Goal: Task Accomplishment & Management: Manage account settings

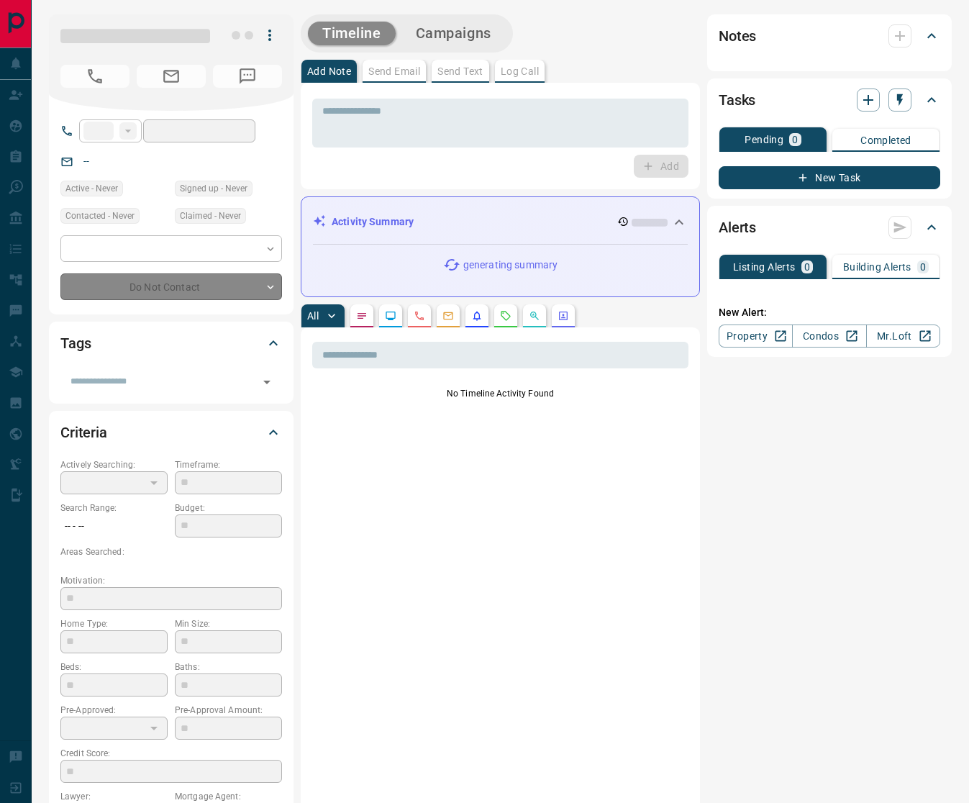
type input "**"
type input "**********"
type input "*"
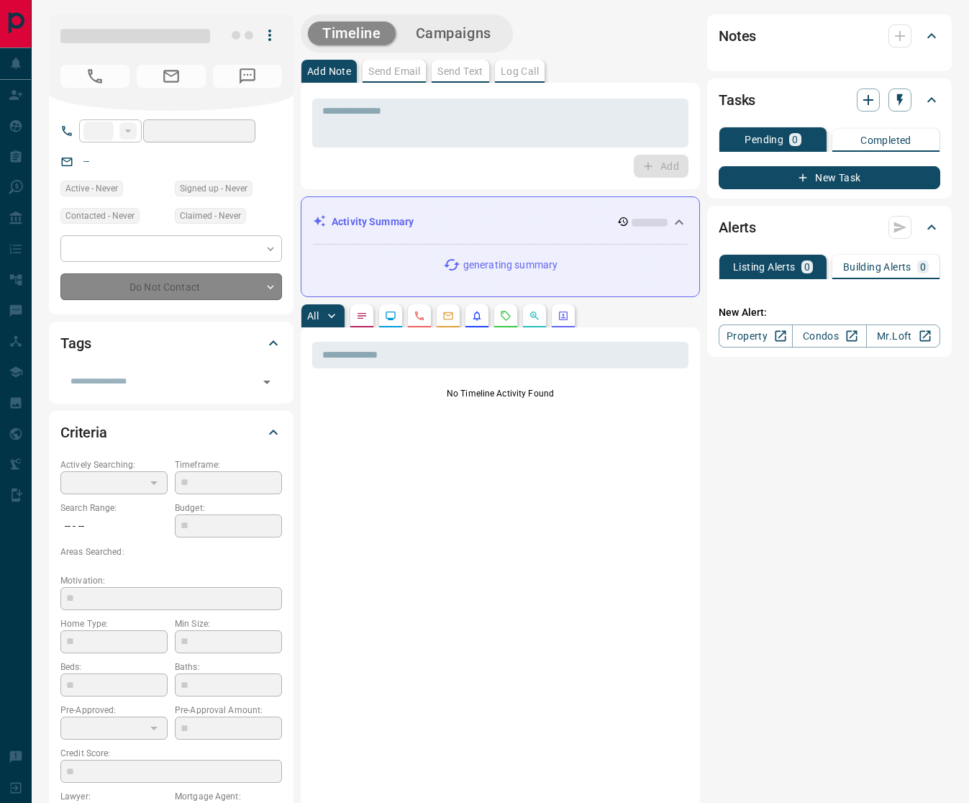
type input "**********"
type input "*******"
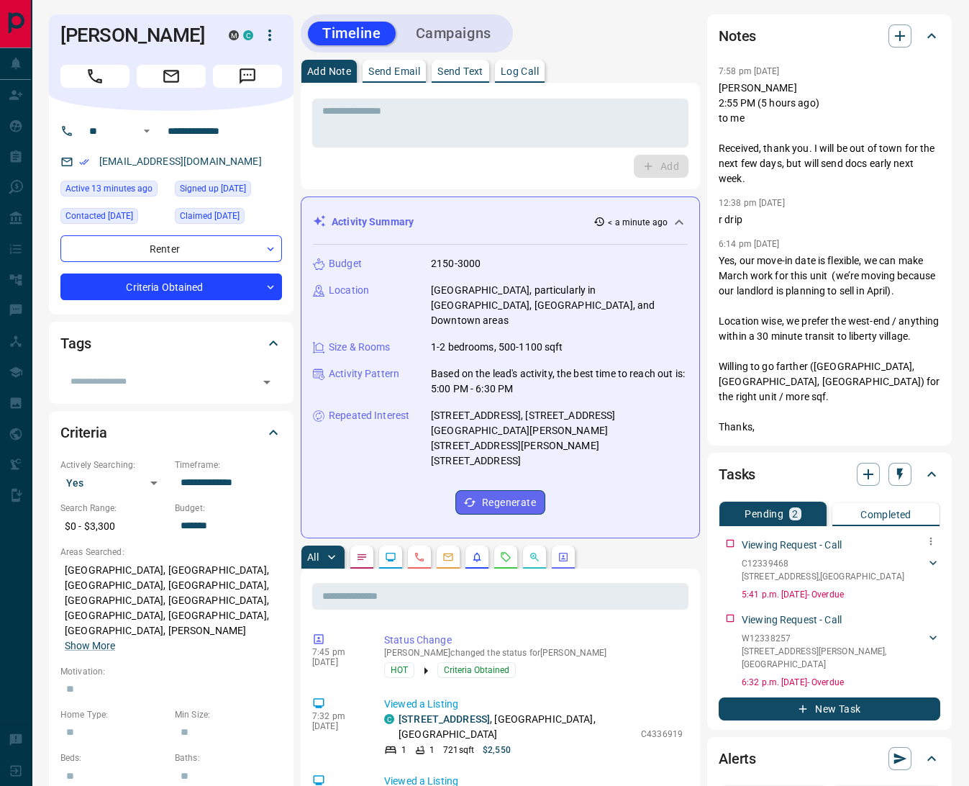
click at [935, 557] on icon at bounding box center [933, 562] width 14 height 14
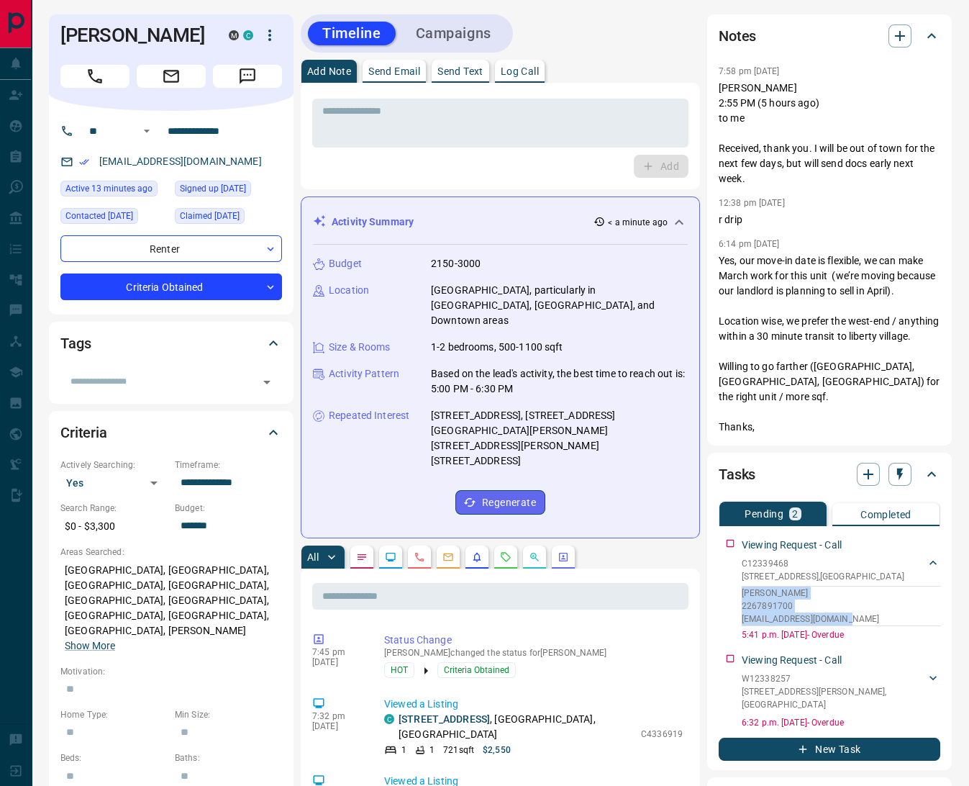
drag, startPoint x: 845, startPoint y: 617, endPoint x: 716, endPoint y: 586, distance: 133.2
click at [716, 586] on div "Tasks Pending 2 Completed Viewing Request - Call C12339468 [STREET_ADDRESS][GEO…" at bounding box center [829, 611] width 245 height 317
copy div "[PERSON_NAME] 2267891700 [EMAIL_ADDRESS][DOMAIN_NAME]"
click at [903, 33] on icon "button" at bounding box center [900, 35] width 17 height 17
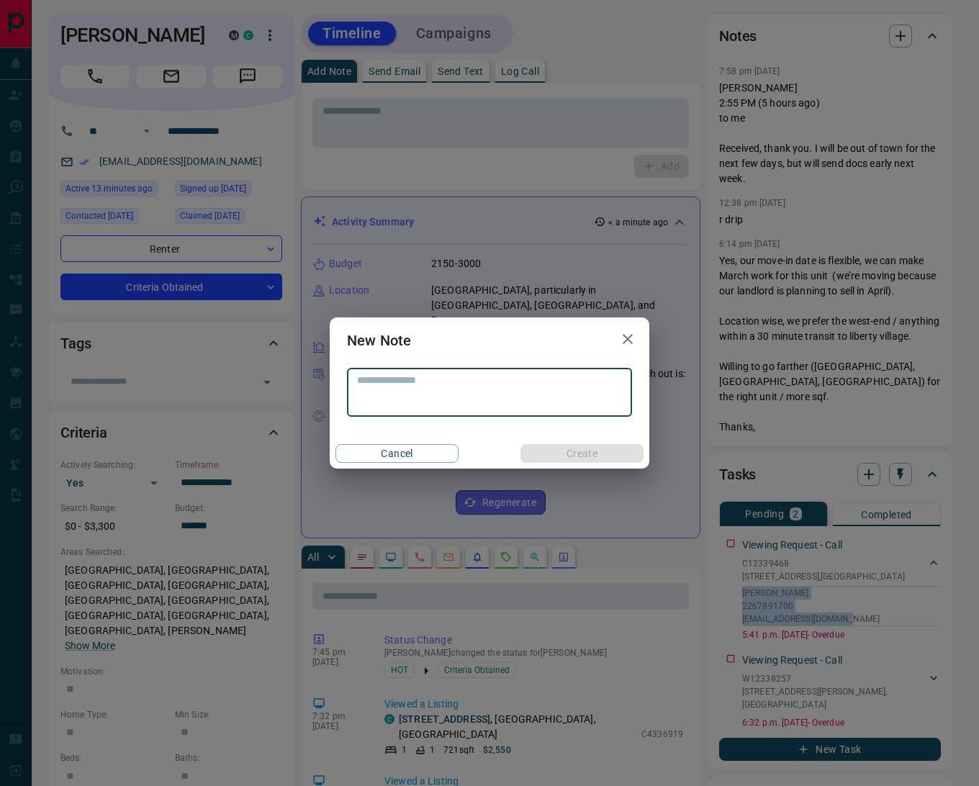
click at [408, 388] on textarea at bounding box center [489, 392] width 265 height 37
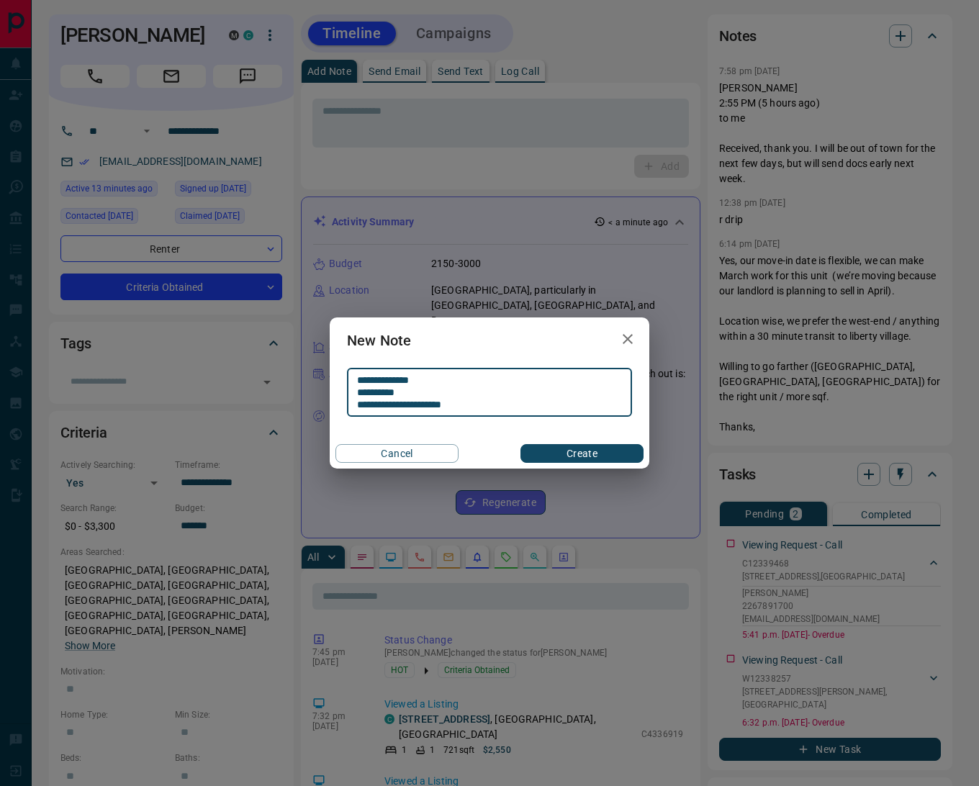
type textarea "**********"
click at [588, 454] on button "Create" at bounding box center [581, 453] width 123 height 19
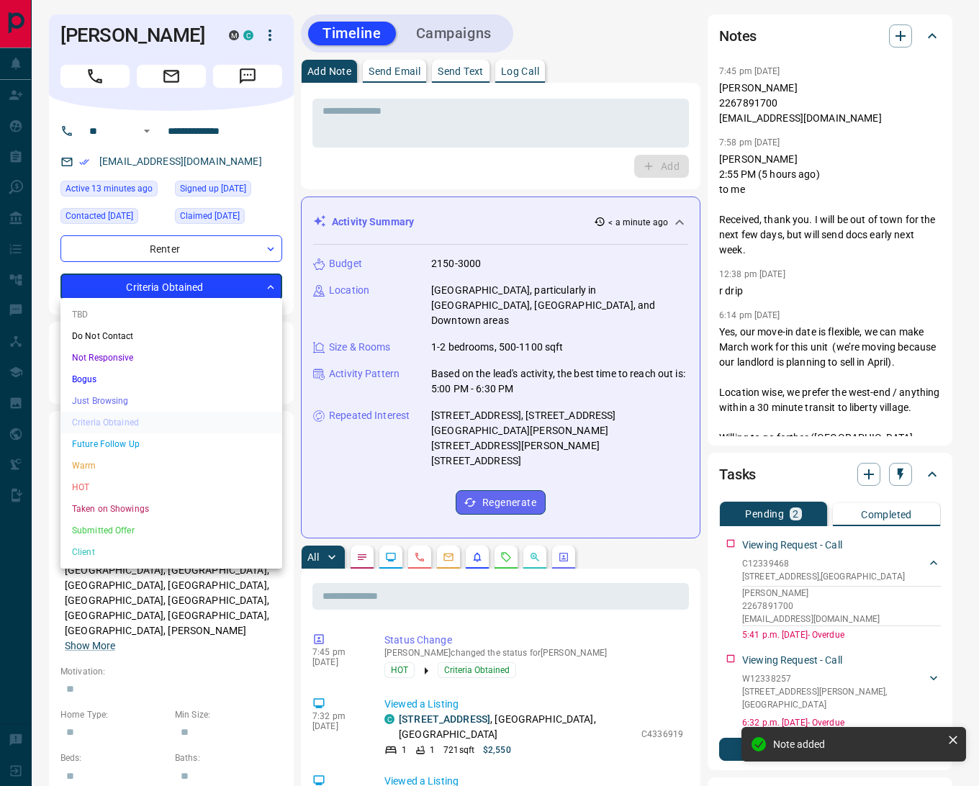
click at [116, 477] on li "HOT" at bounding box center [171, 487] width 222 height 22
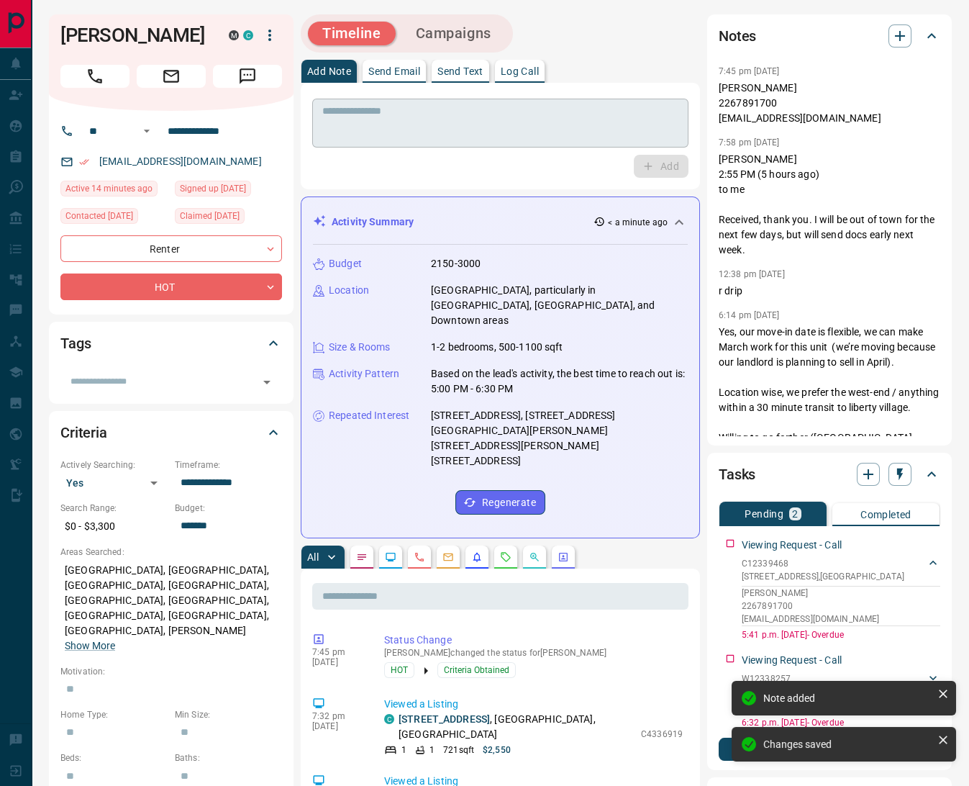
type input "*"
click at [513, 66] on p "Log Call" at bounding box center [520, 71] width 38 height 10
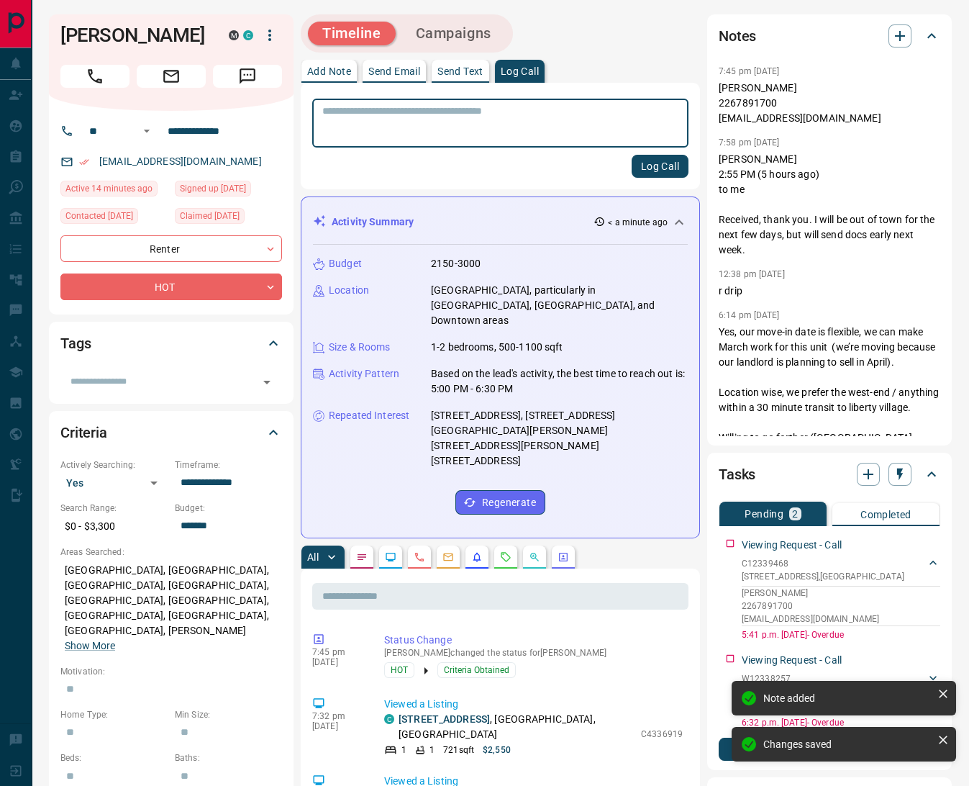
click at [650, 163] on button "Log Call" at bounding box center [660, 166] width 57 height 23
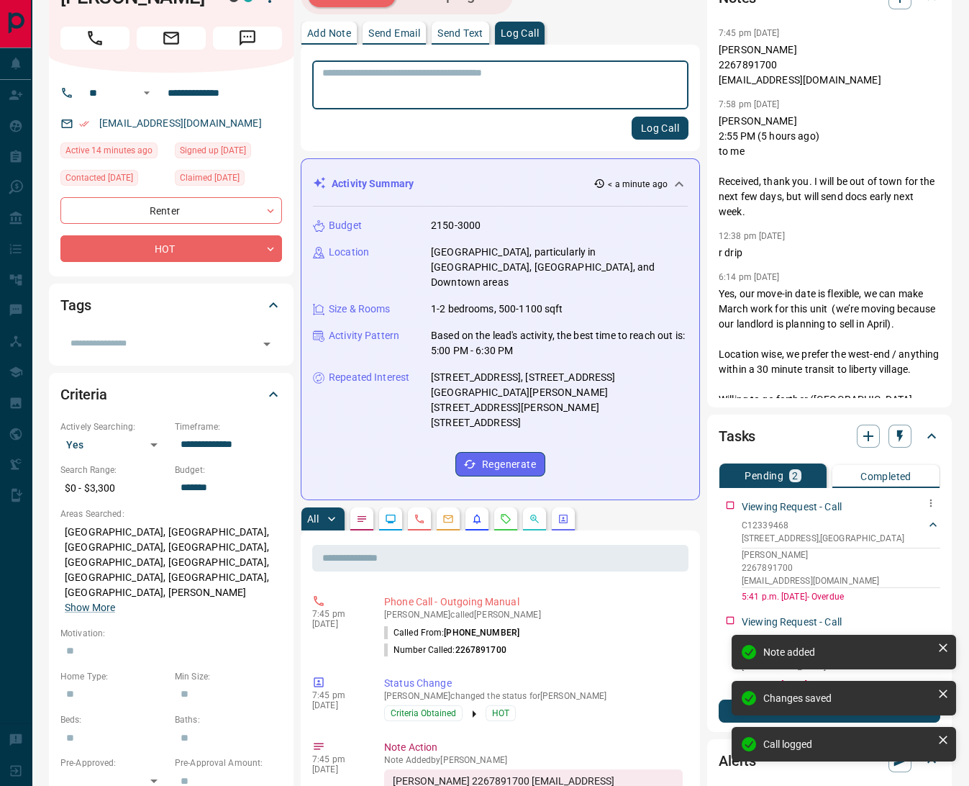
scroll to position [143, 0]
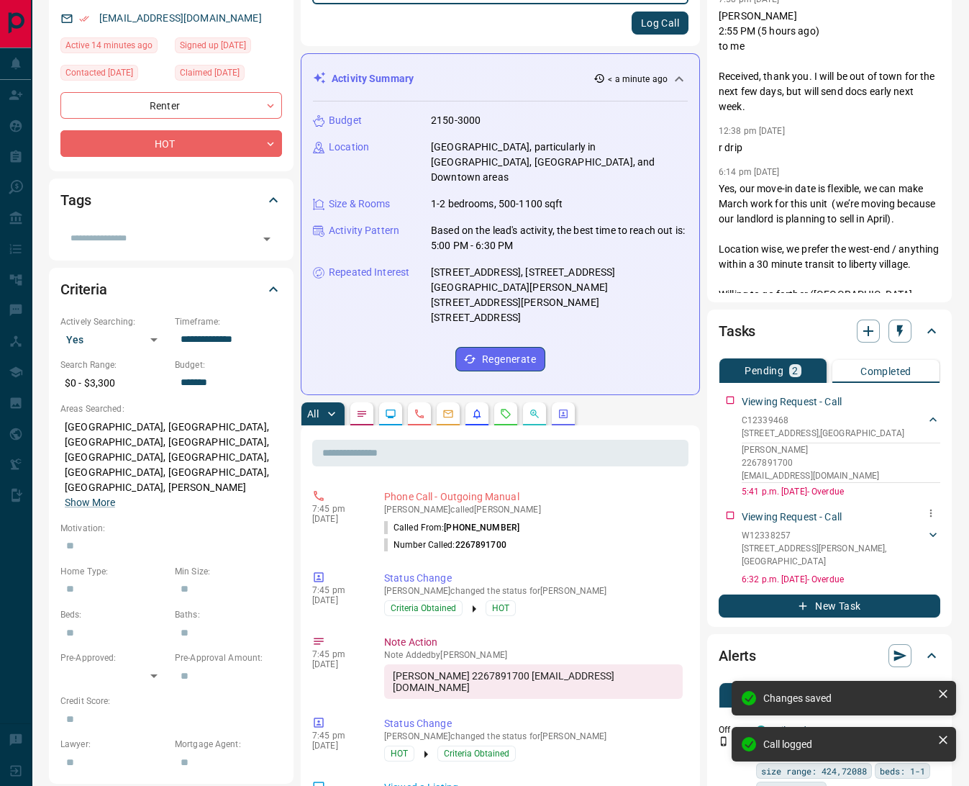
click at [933, 529] on icon at bounding box center [933, 534] width 14 height 14
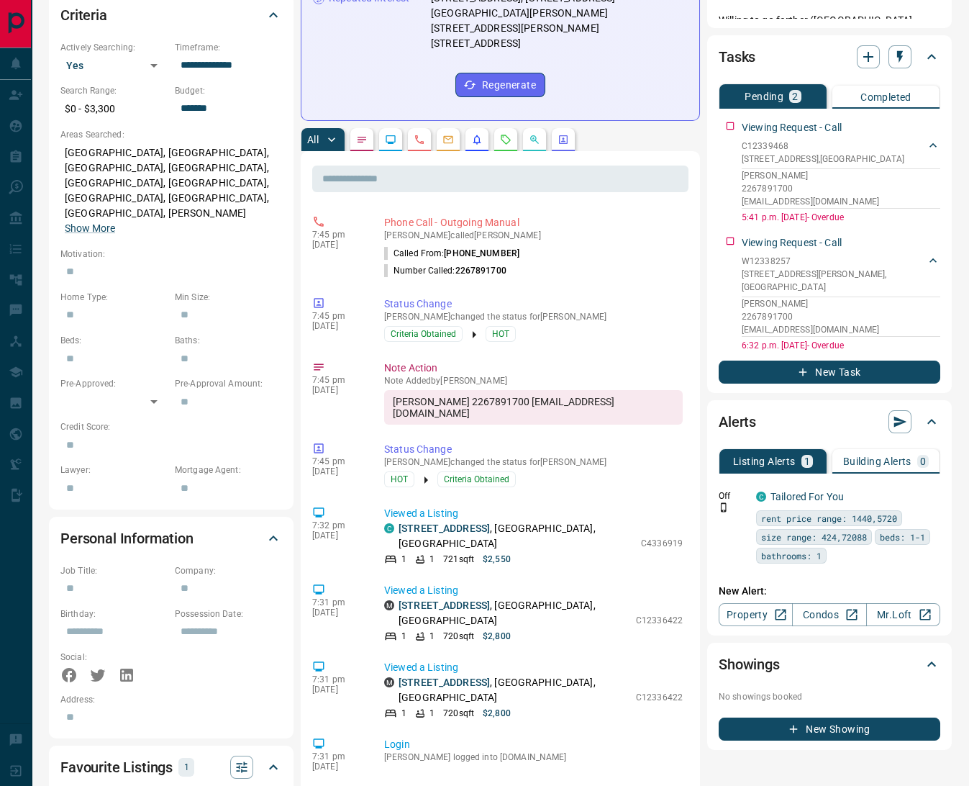
scroll to position [237, 0]
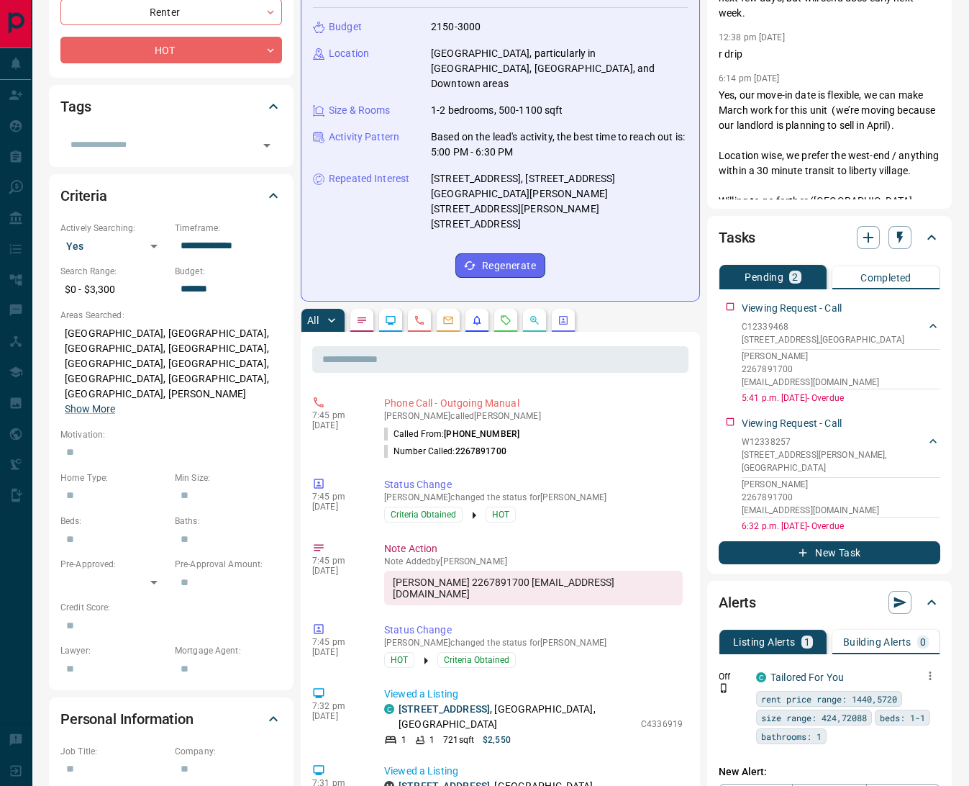
click at [930, 671] on icon "button" at bounding box center [931, 675] width 2 height 9
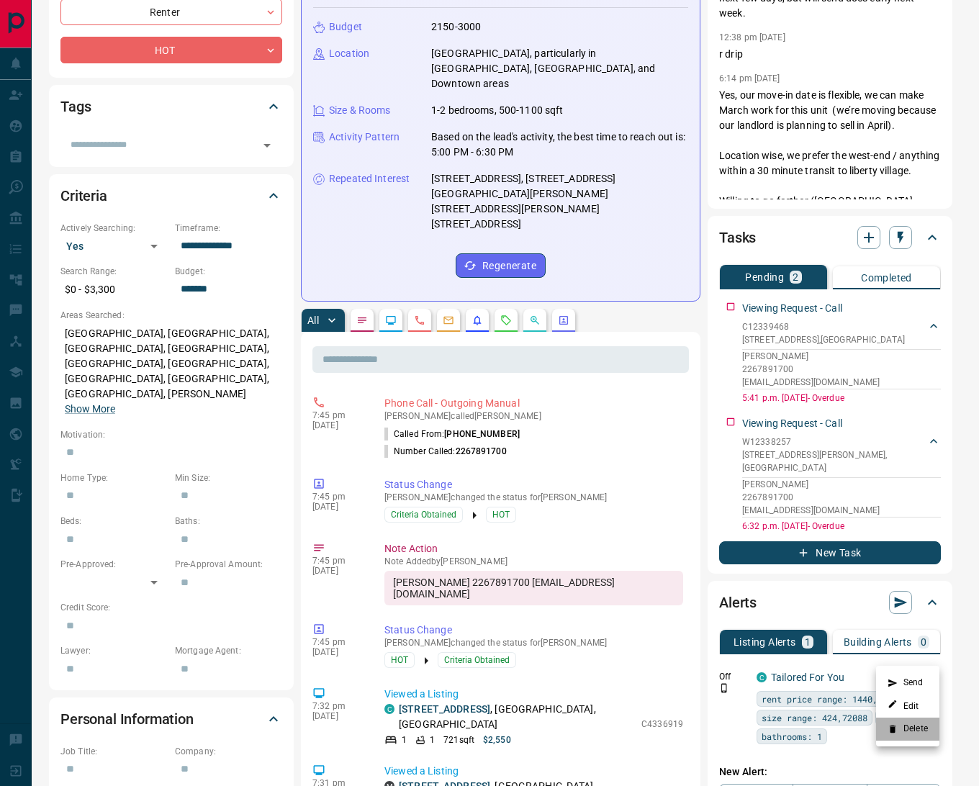
click at [918, 727] on li "Delete" at bounding box center [907, 728] width 63 height 23
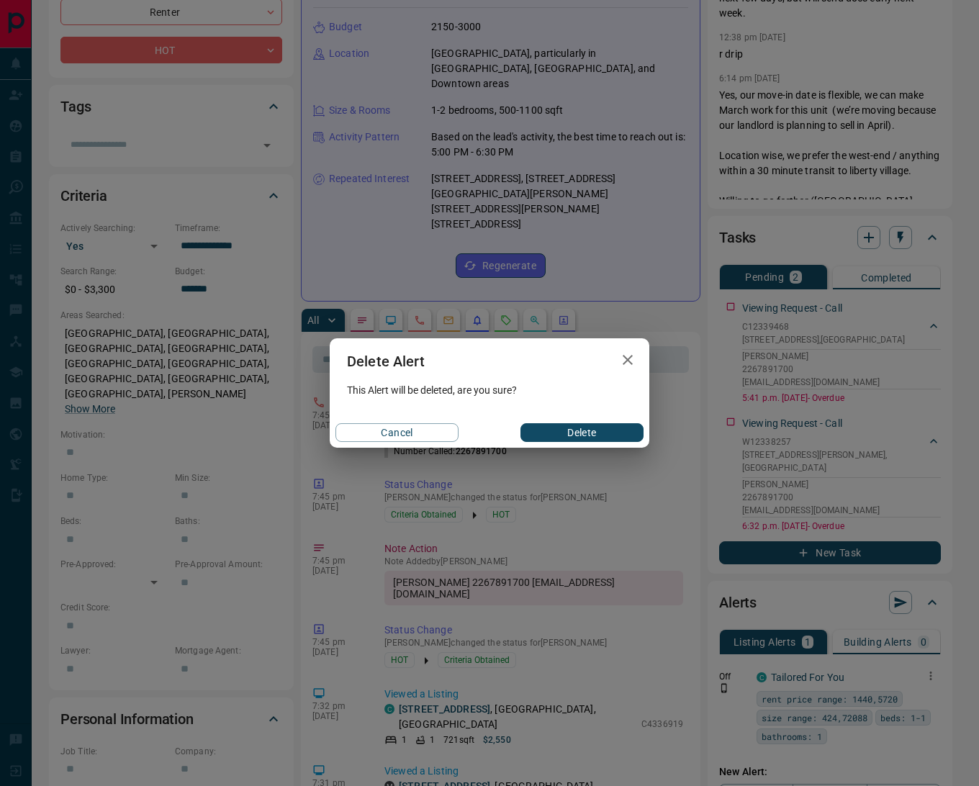
click at [587, 429] on button "Delete" at bounding box center [581, 432] width 123 height 19
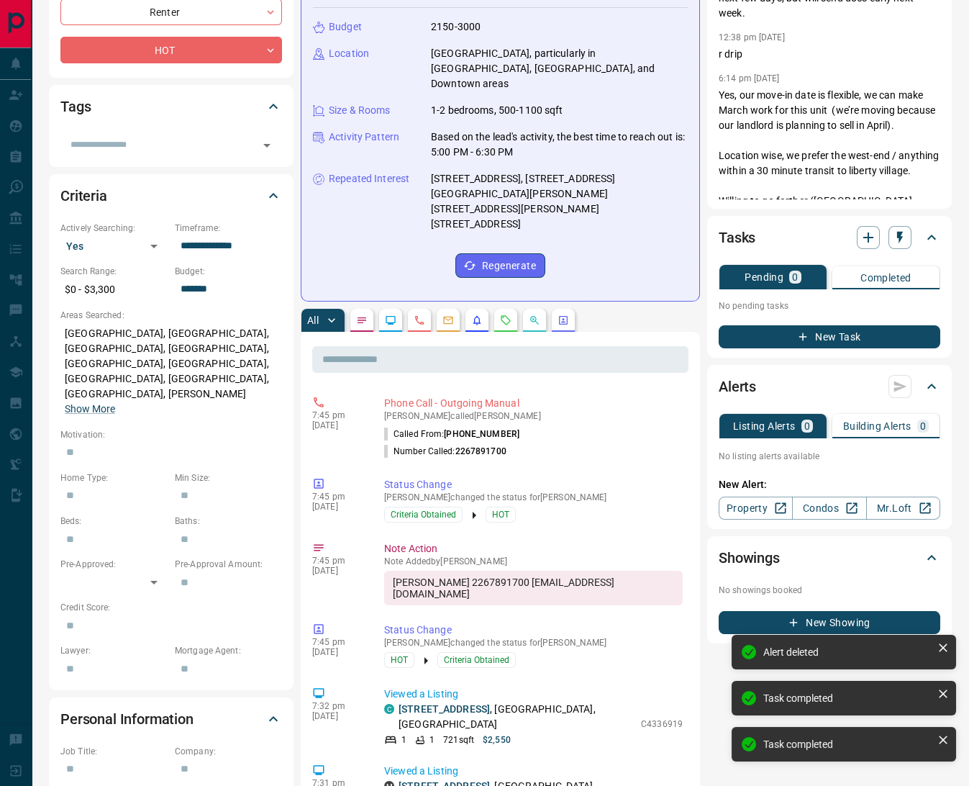
click at [513, 309] on button "button" at bounding box center [505, 320] width 23 height 23
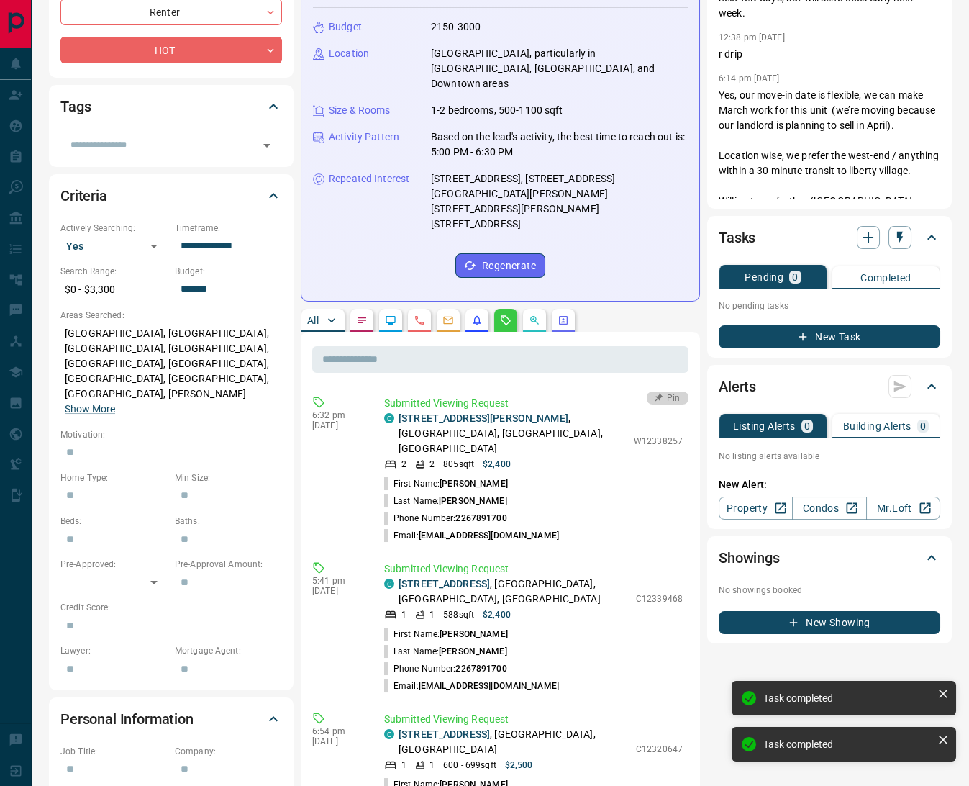
click at [658, 391] on button "Pin" at bounding box center [668, 397] width 42 height 13
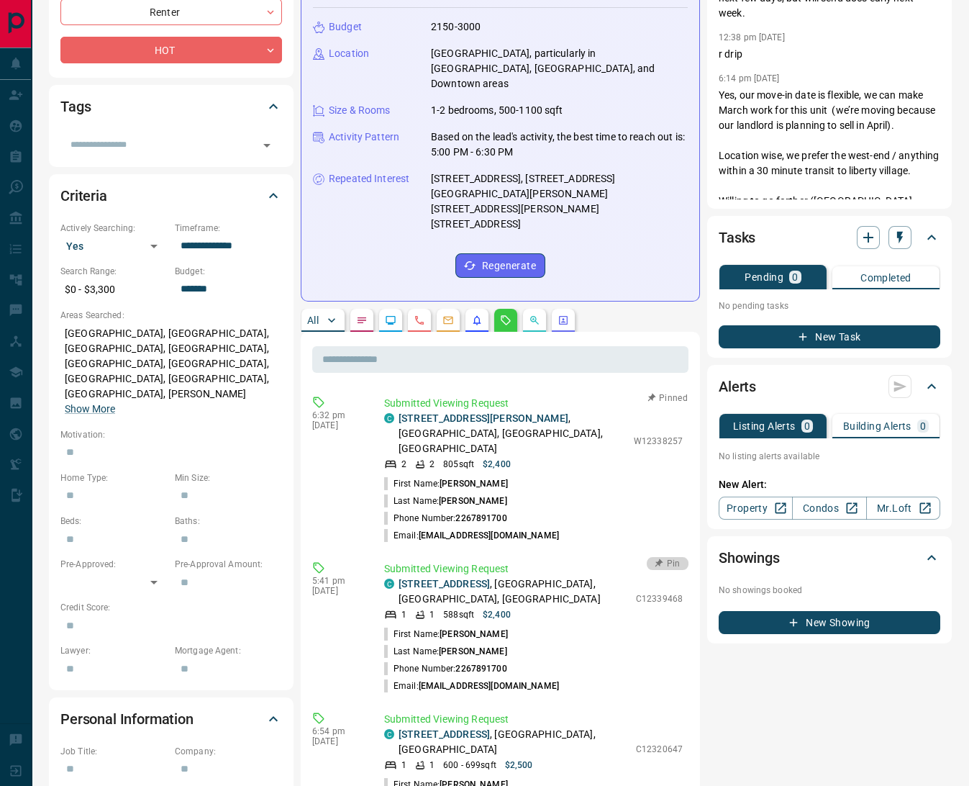
click at [655, 557] on button "Pin" at bounding box center [668, 563] width 42 height 13
click at [653, 558] on icon "button" at bounding box center [658, 563] width 10 height 10
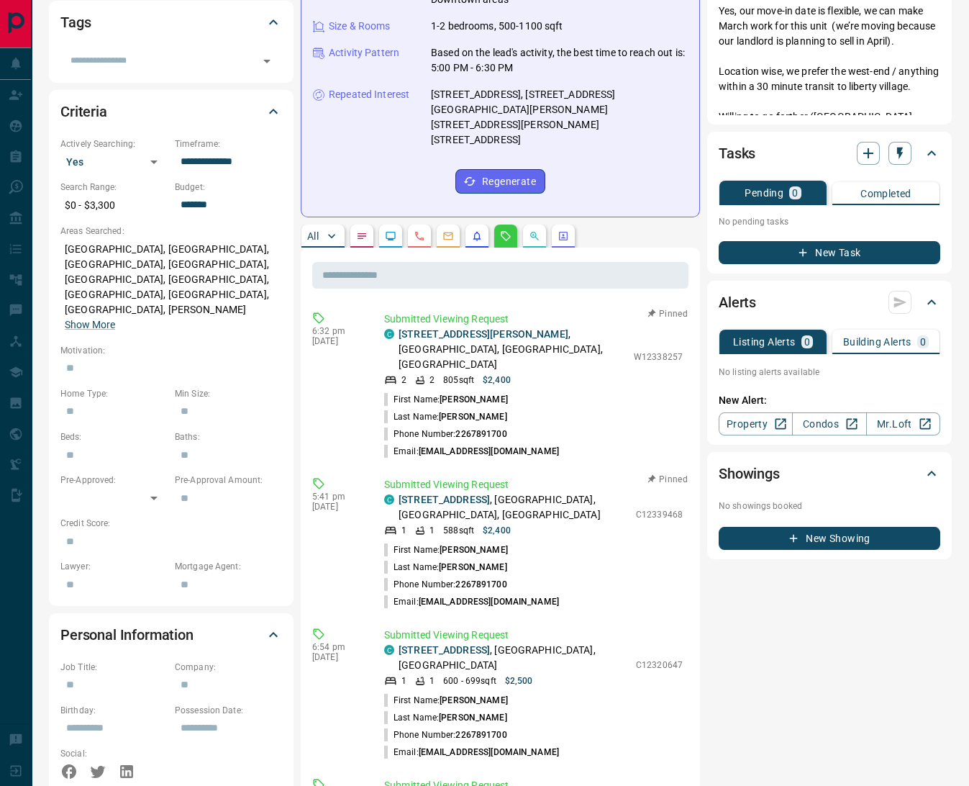
scroll to position [324, 0]
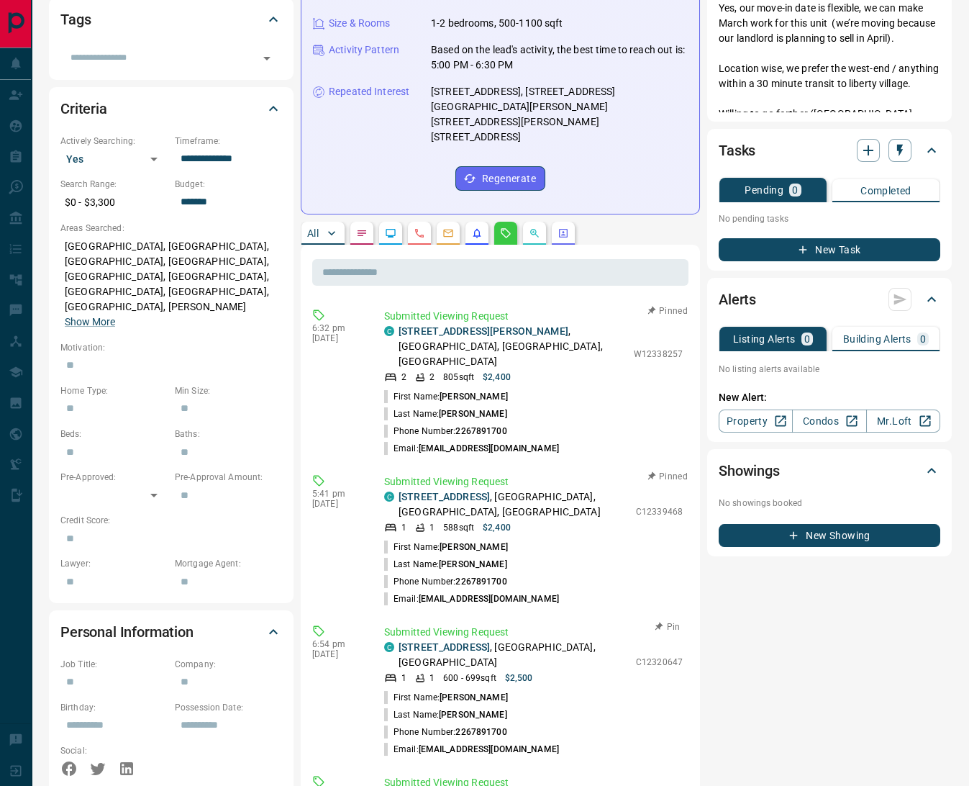
click at [652, 620] on icon "button" at bounding box center [659, 627] width 14 height 14
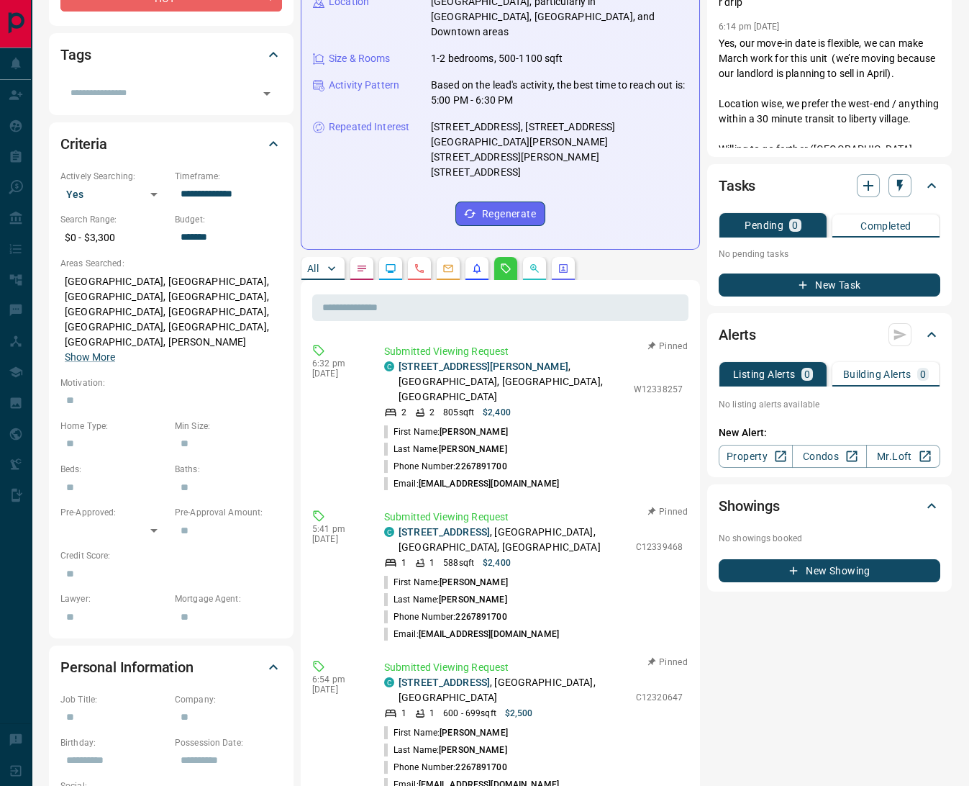
scroll to position [0, 0]
